Goal: Task Accomplishment & Management: Manage account settings

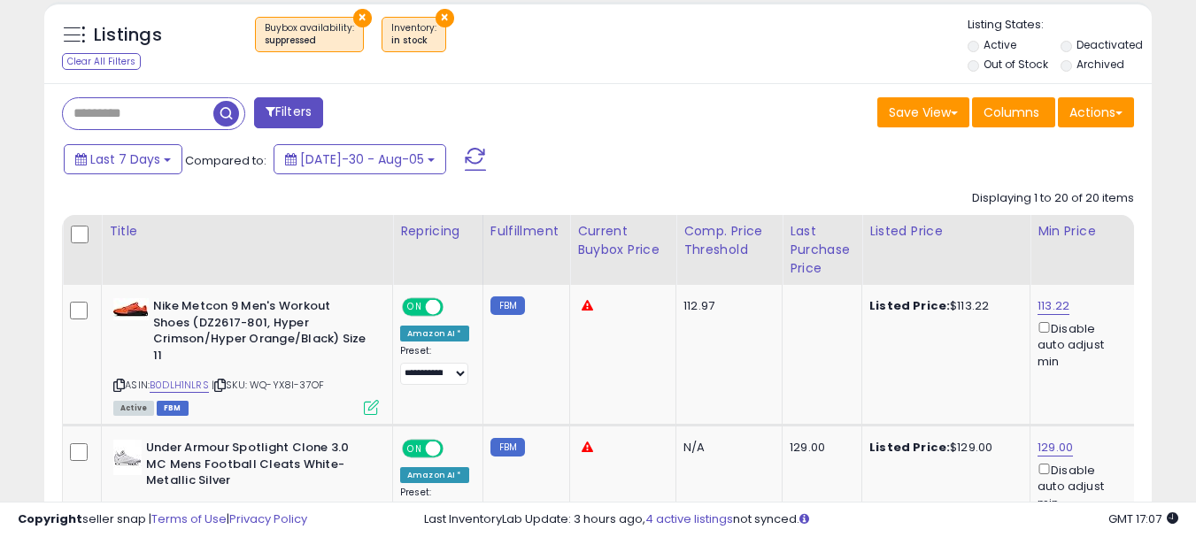
scroll to position [682, 0]
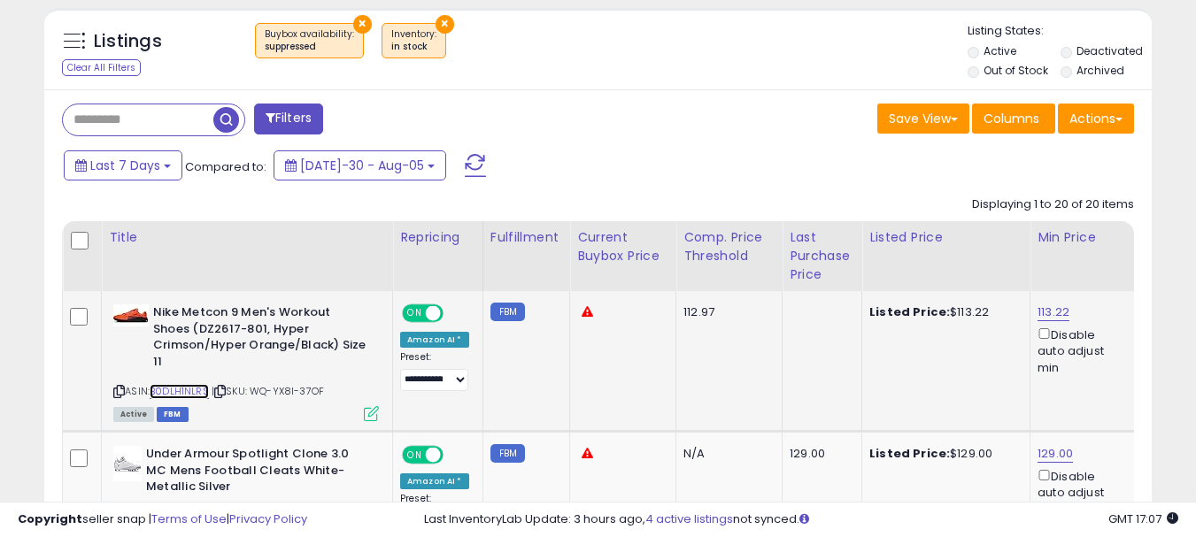
click at [181, 384] on link "B0DLH1NLRS" at bounding box center [179, 391] width 59 height 15
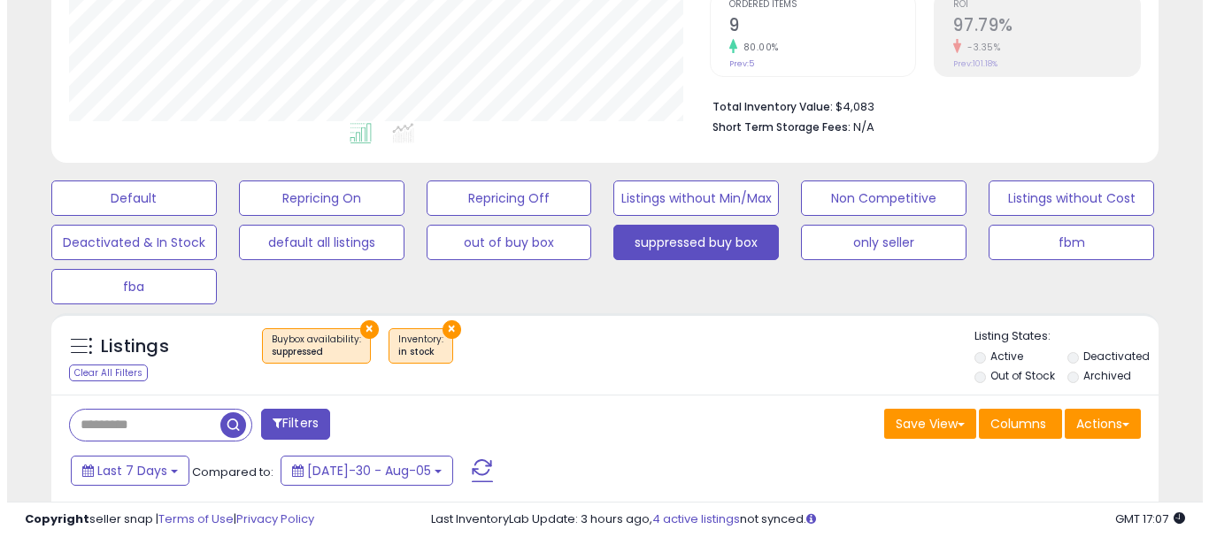
scroll to position [344, 0]
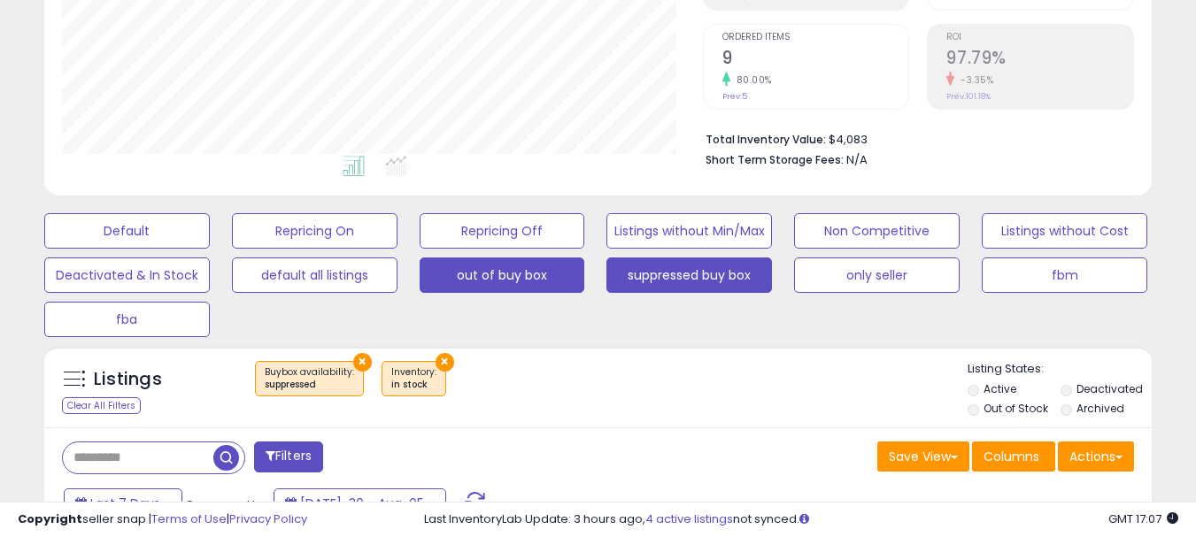
click at [210, 249] on button "out of buy box" at bounding box center [127, 230] width 166 height 35
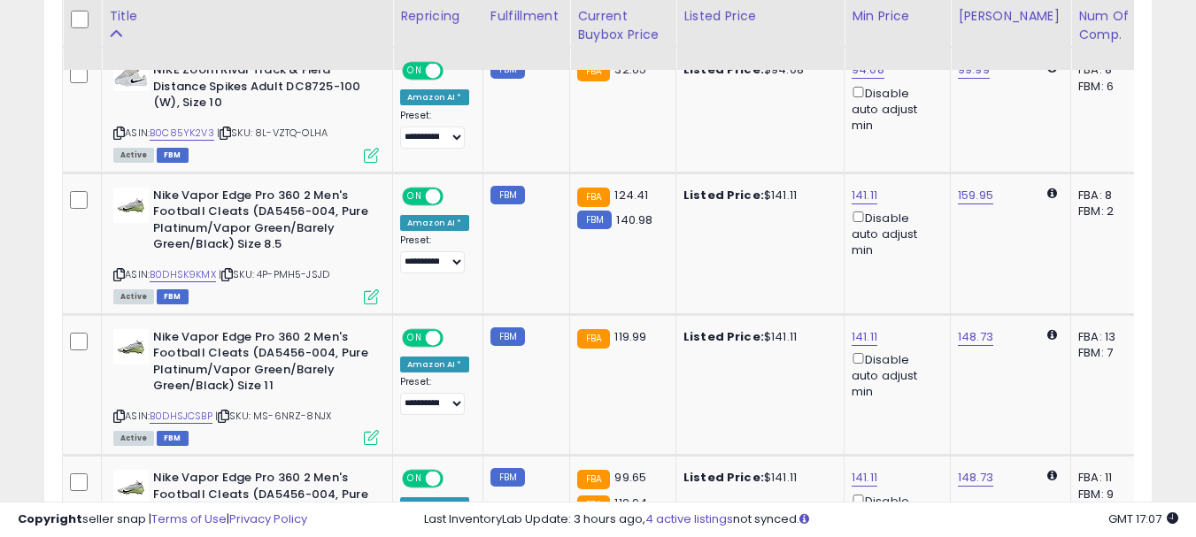
scroll to position [1575, 0]
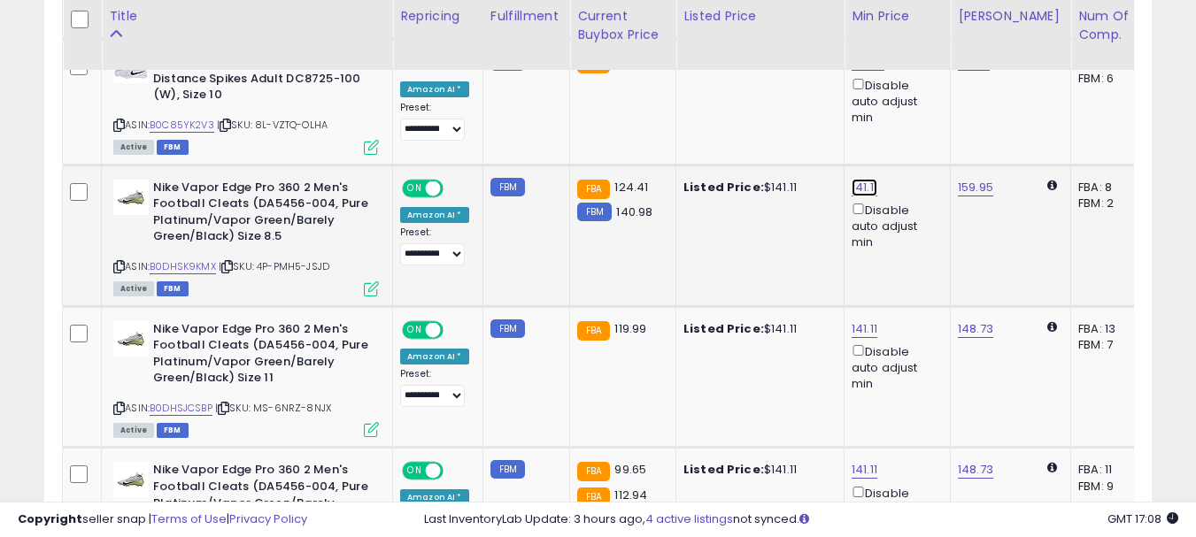
drag, startPoint x: 789, startPoint y: 132, endPoint x: 680, endPoint y: 115, distance: 110.2
type input "***"
click at [924, 130] on button "submit" at bounding box center [909, 125] width 30 height 27
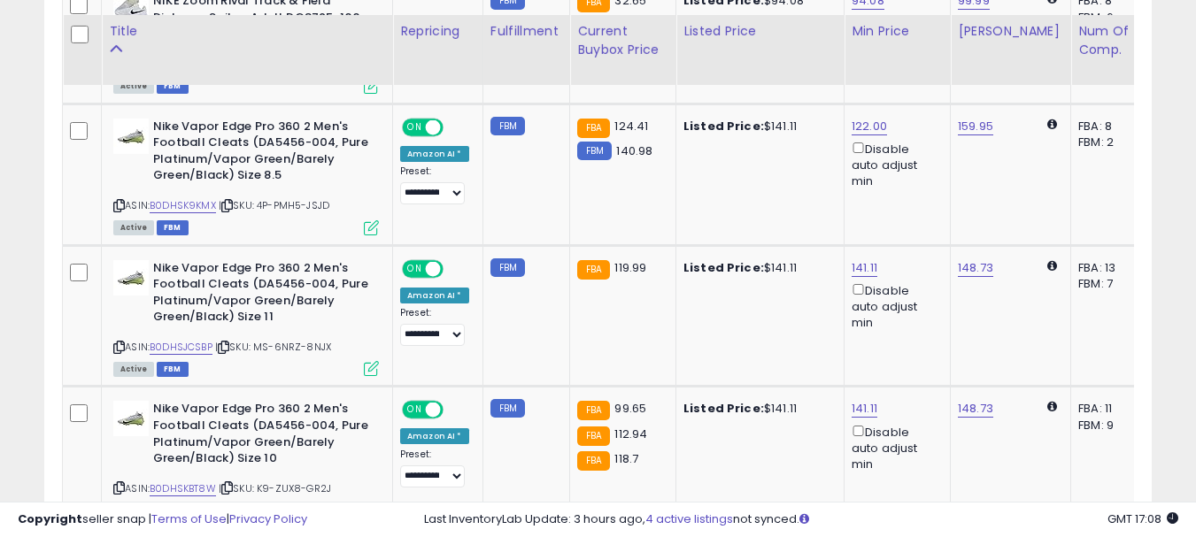
scroll to position [1651, 0]
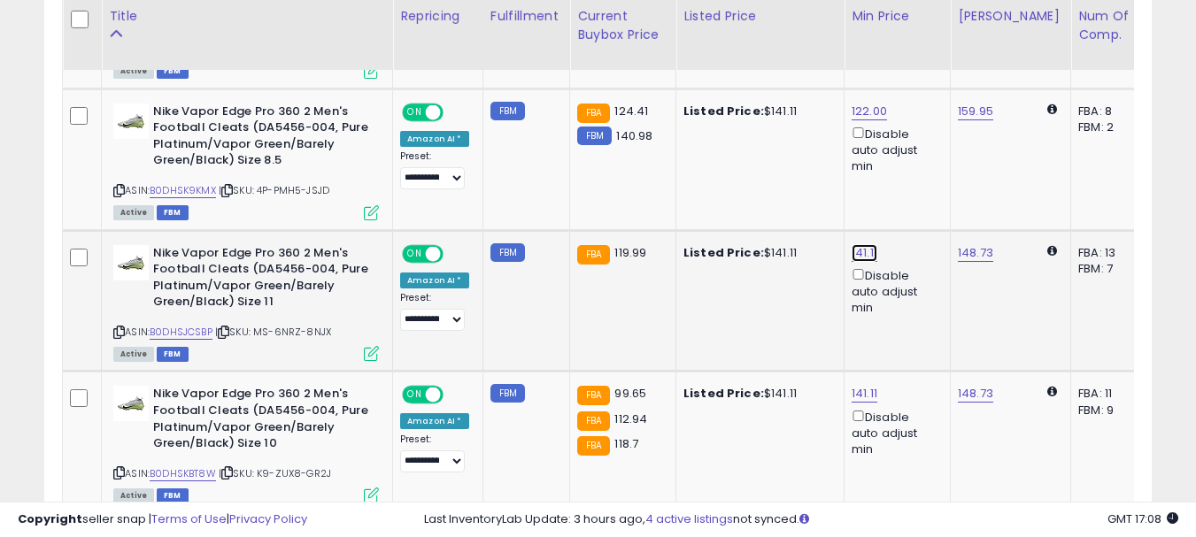
drag, startPoint x: 722, startPoint y: 193, endPoint x: 682, endPoint y: 204, distance: 41.5
type input "******"
click at [914, 194] on icon "submit" at bounding box center [909, 189] width 11 height 11
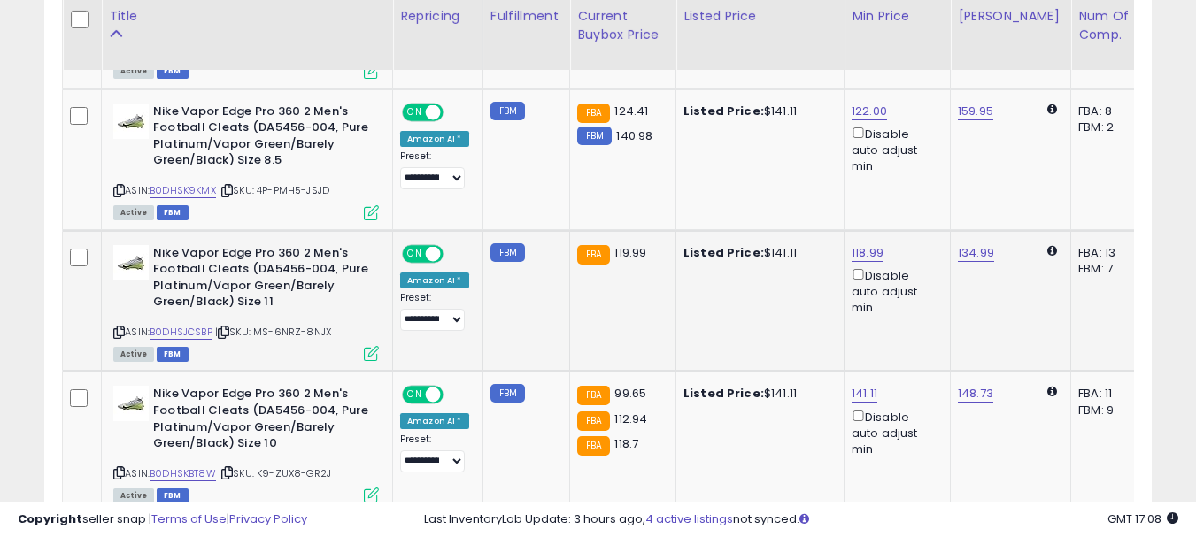
scroll to position [1750, 0]
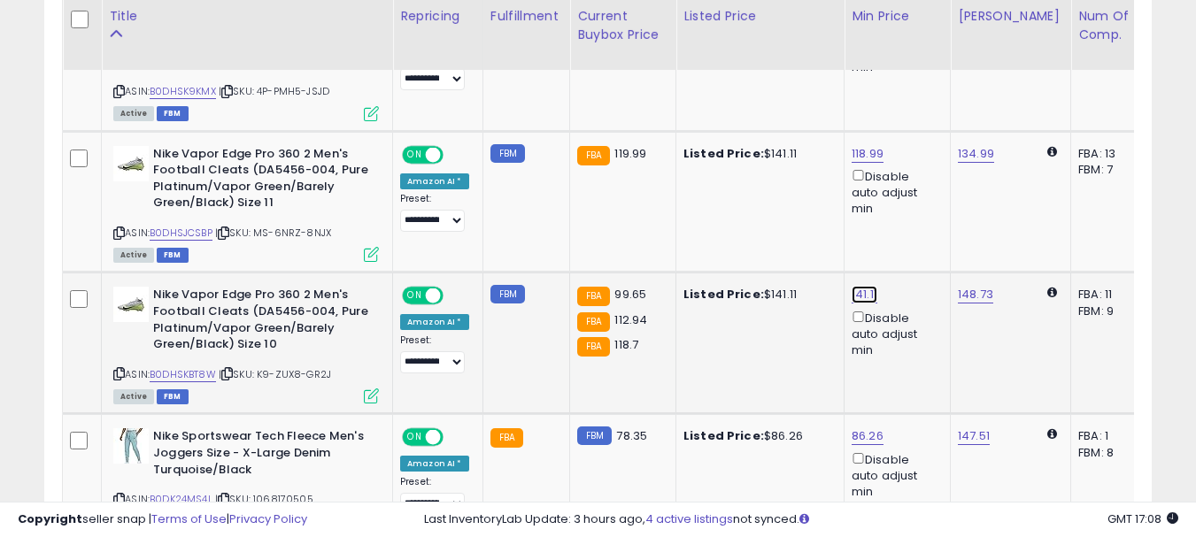
drag, startPoint x: 782, startPoint y: 235, endPoint x: 682, endPoint y: 220, distance: 101.1
type input "******"
click at [914, 228] on icon "submit" at bounding box center [909, 231] width 11 height 11
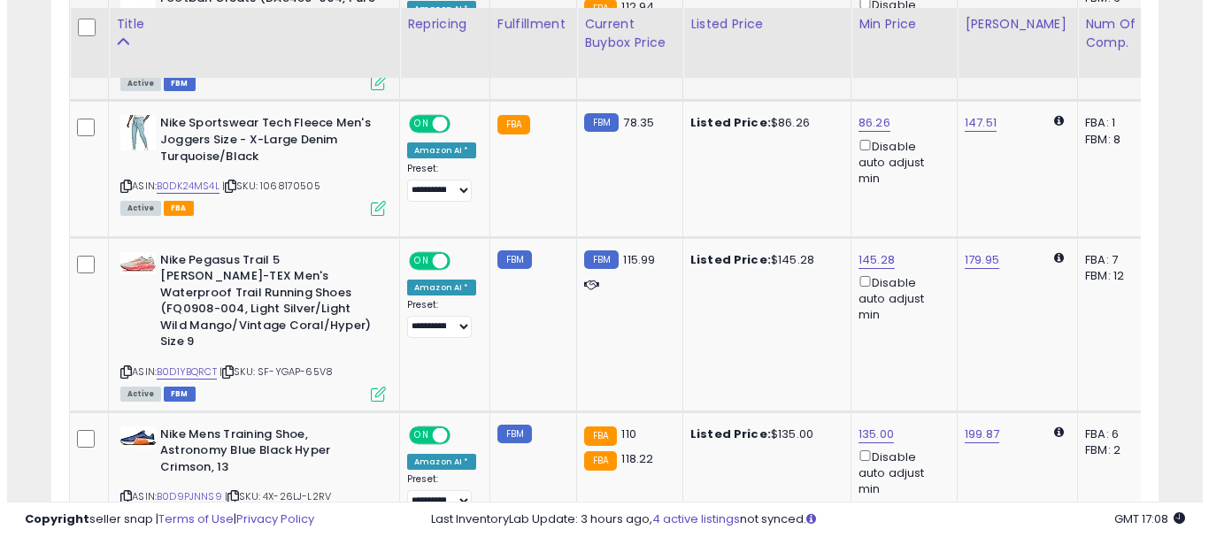
scroll to position [2170, 0]
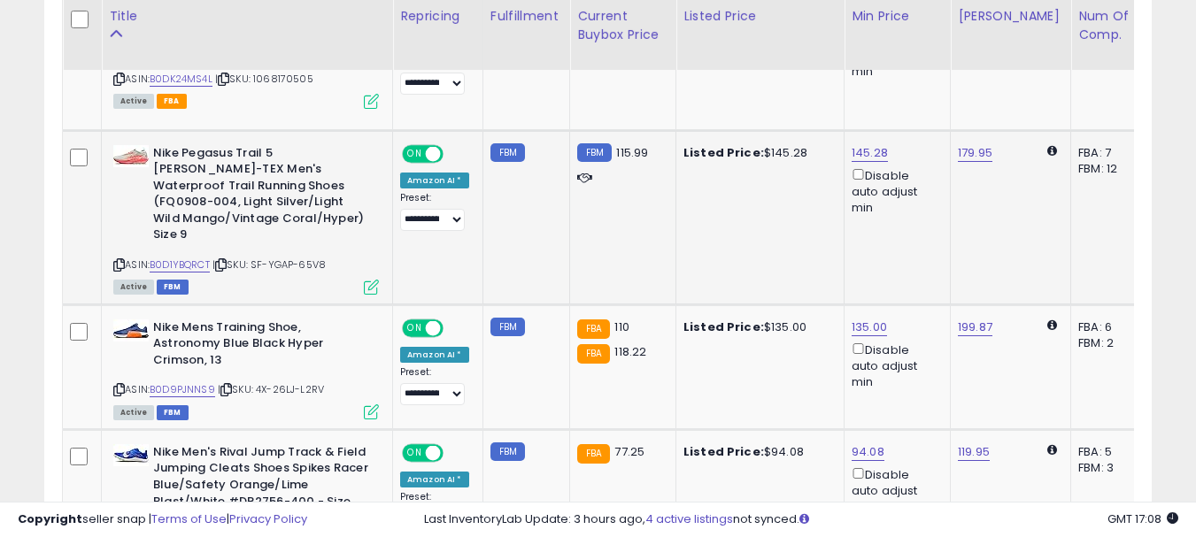
click at [376, 280] on icon at bounding box center [371, 287] width 15 height 15
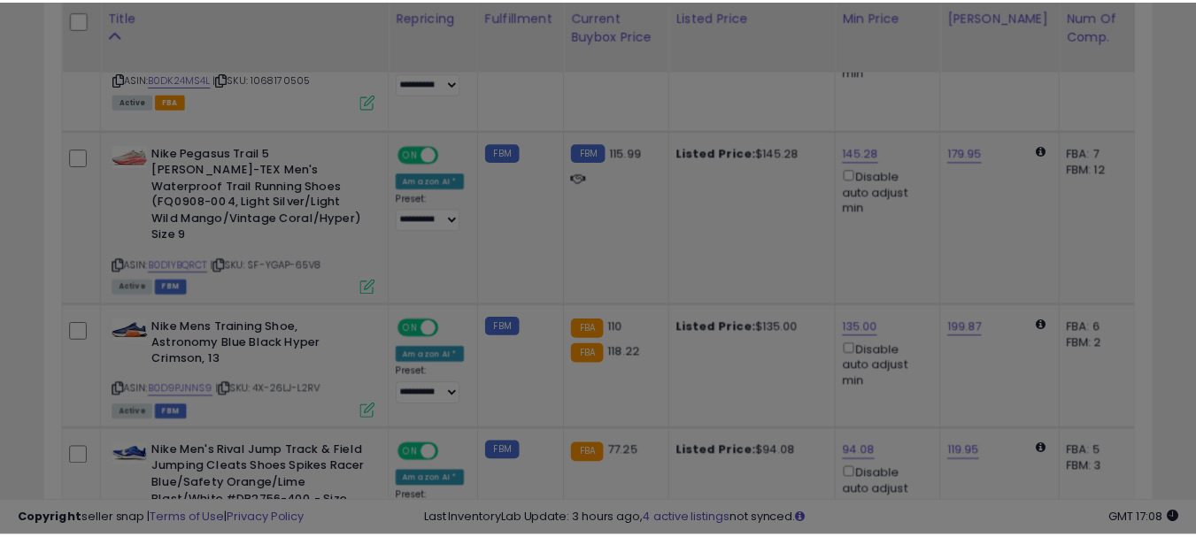
scroll to position [363, 648]
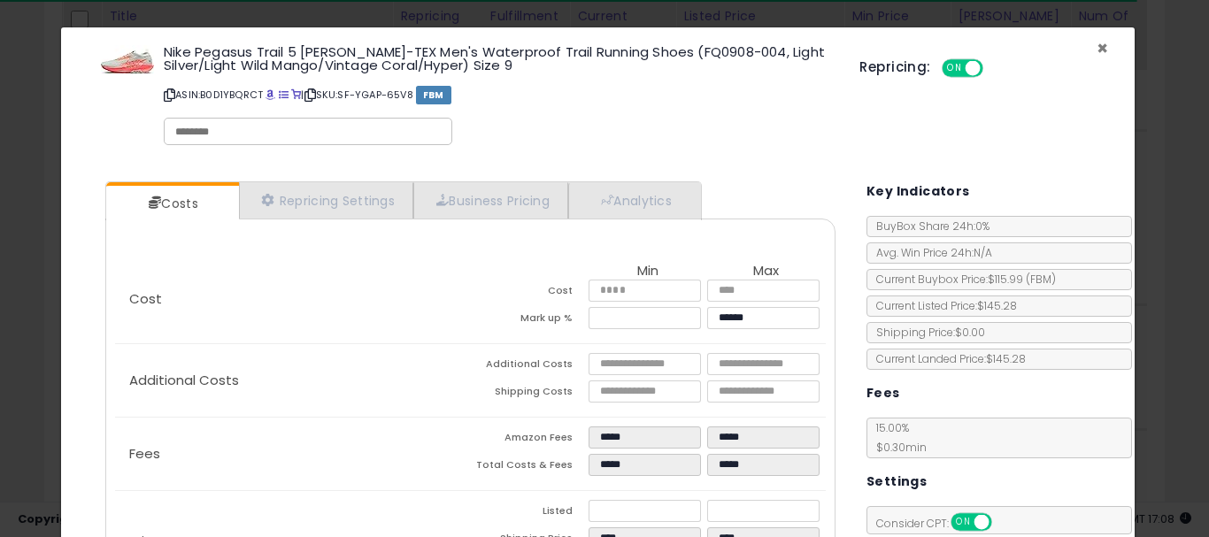
click at [1097, 49] on span "×" at bounding box center [1103, 48] width 12 height 26
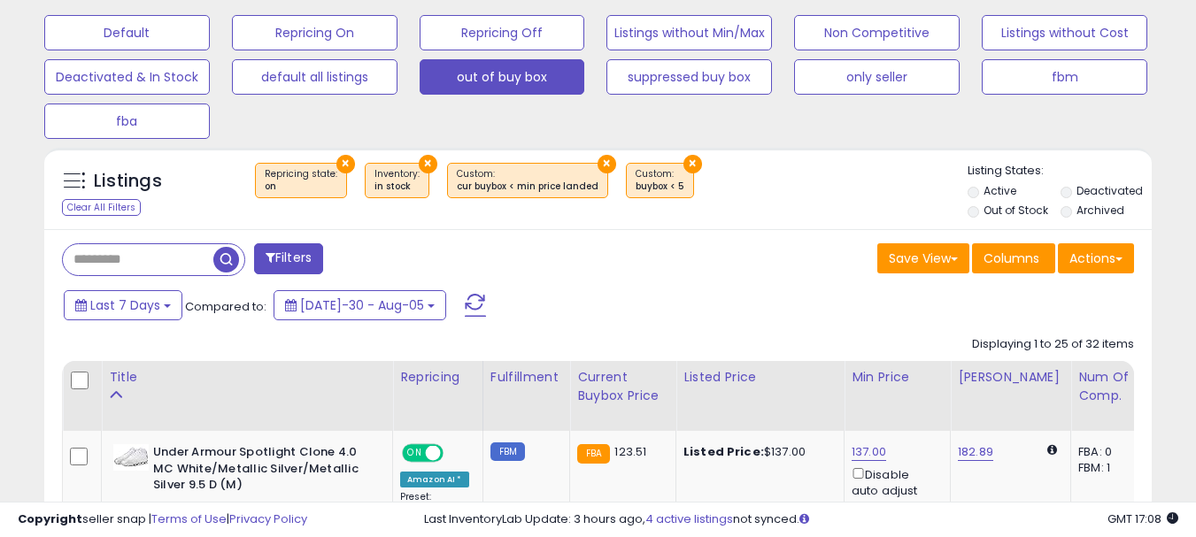
scroll to position [551, 0]
